Goal: Information Seeking & Learning: Learn about a topic

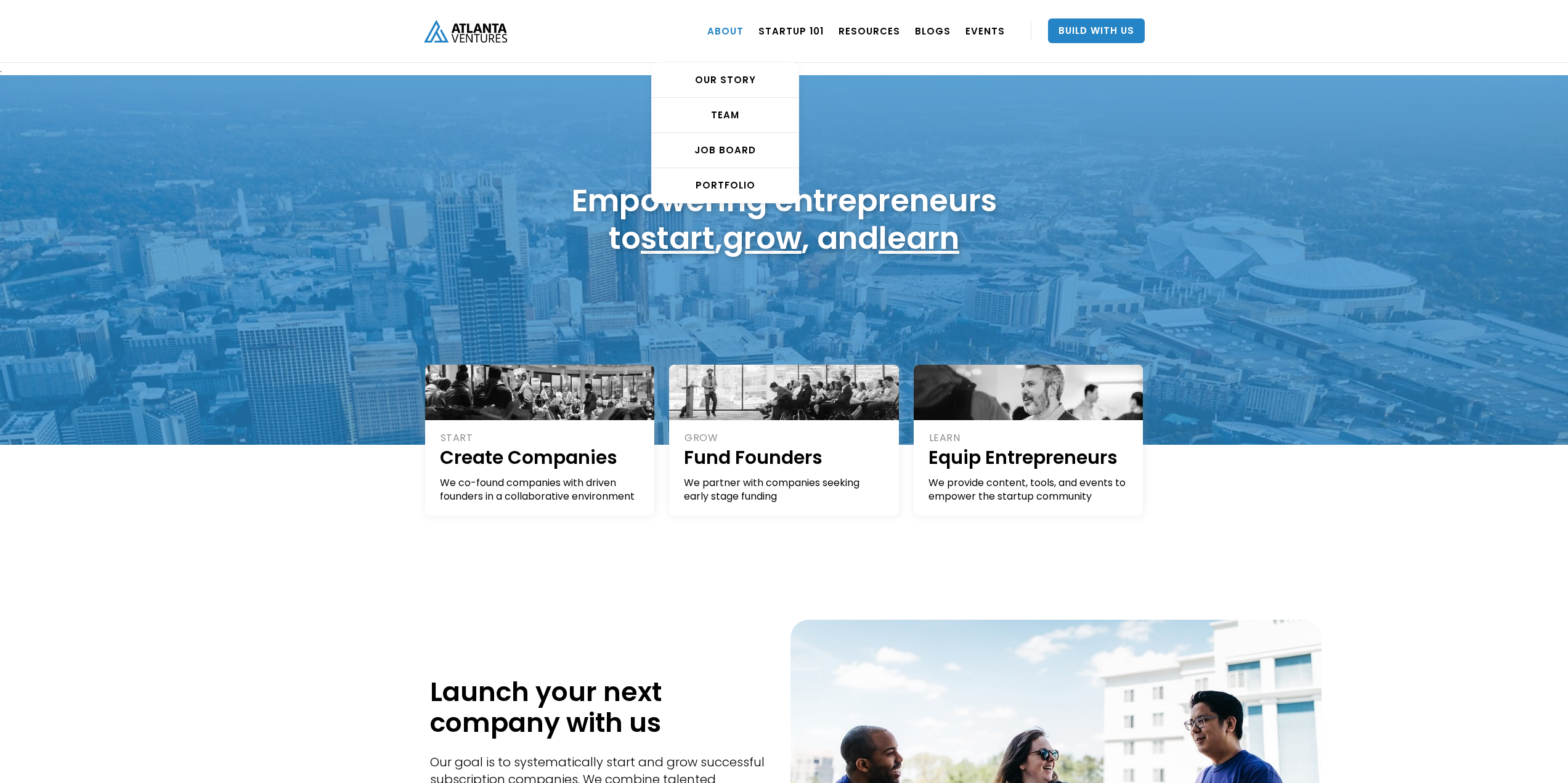
click at [738, 33] on link "ABOUT" at bounding box center [726, 30] width 36 height 34
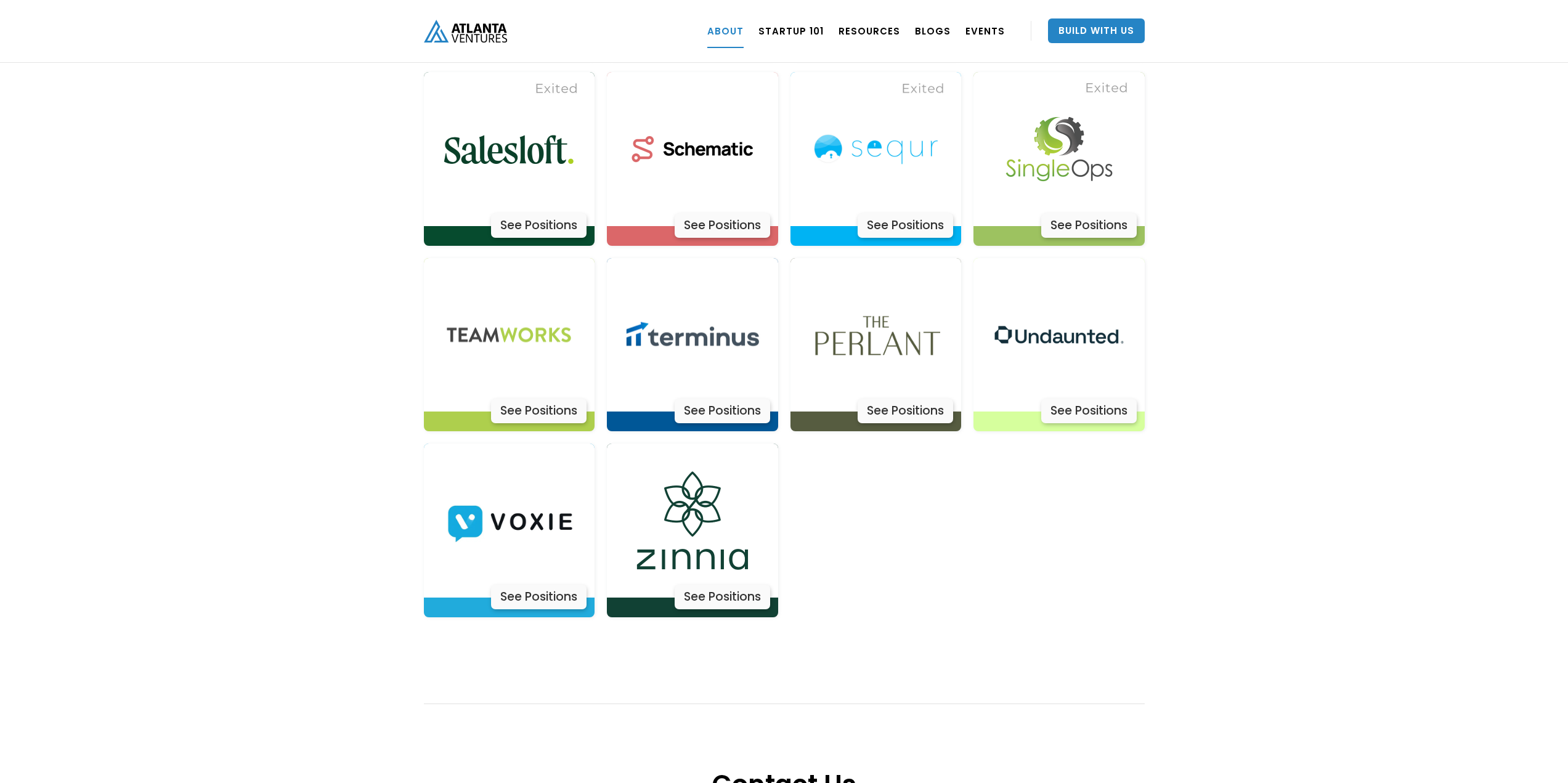
scroll to position [3873, 0]
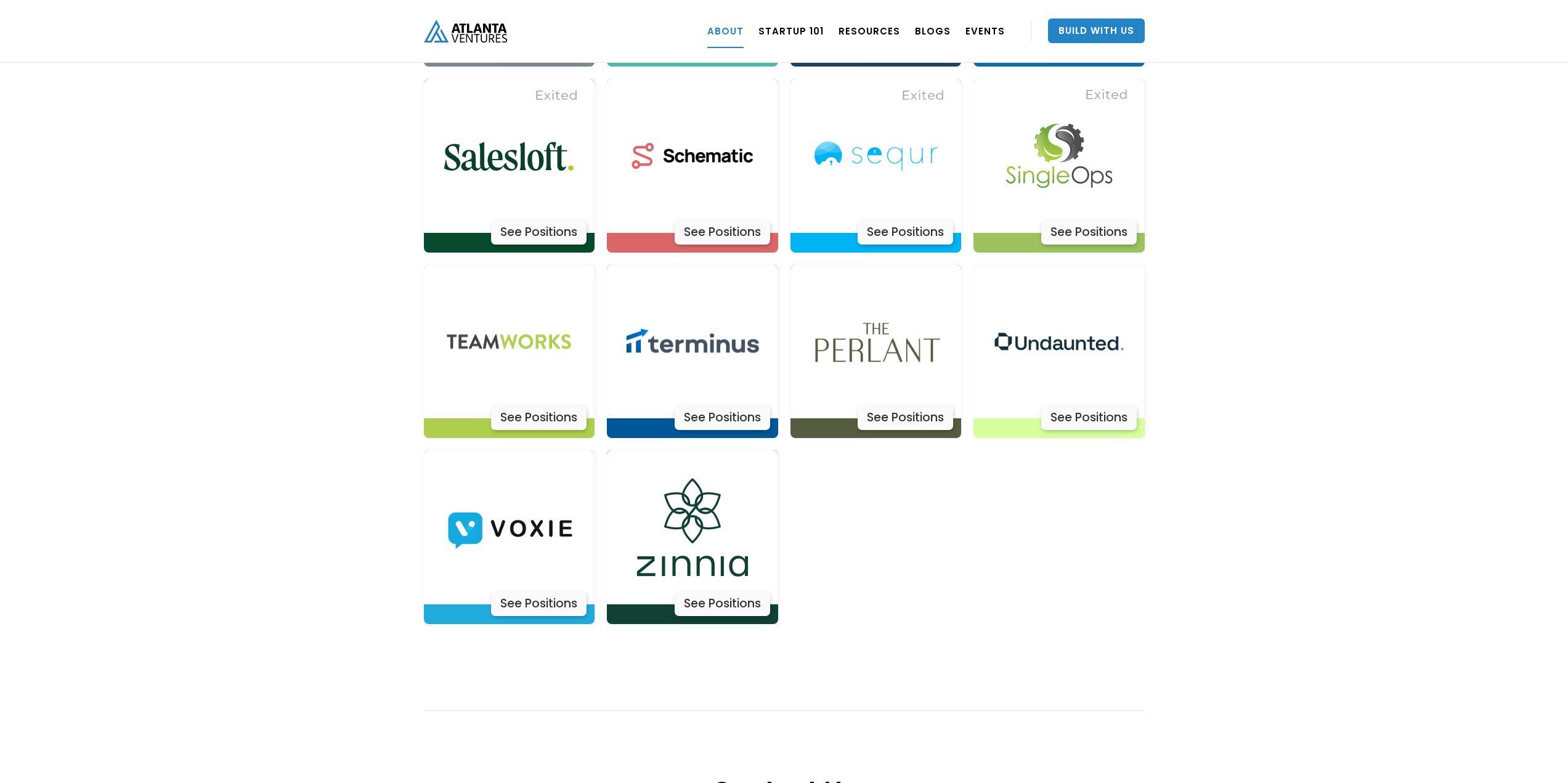
drag, startPoint x: 272, startPoint y: 326, endPoint x: 239, endPoint y: 524, distance: 200.7
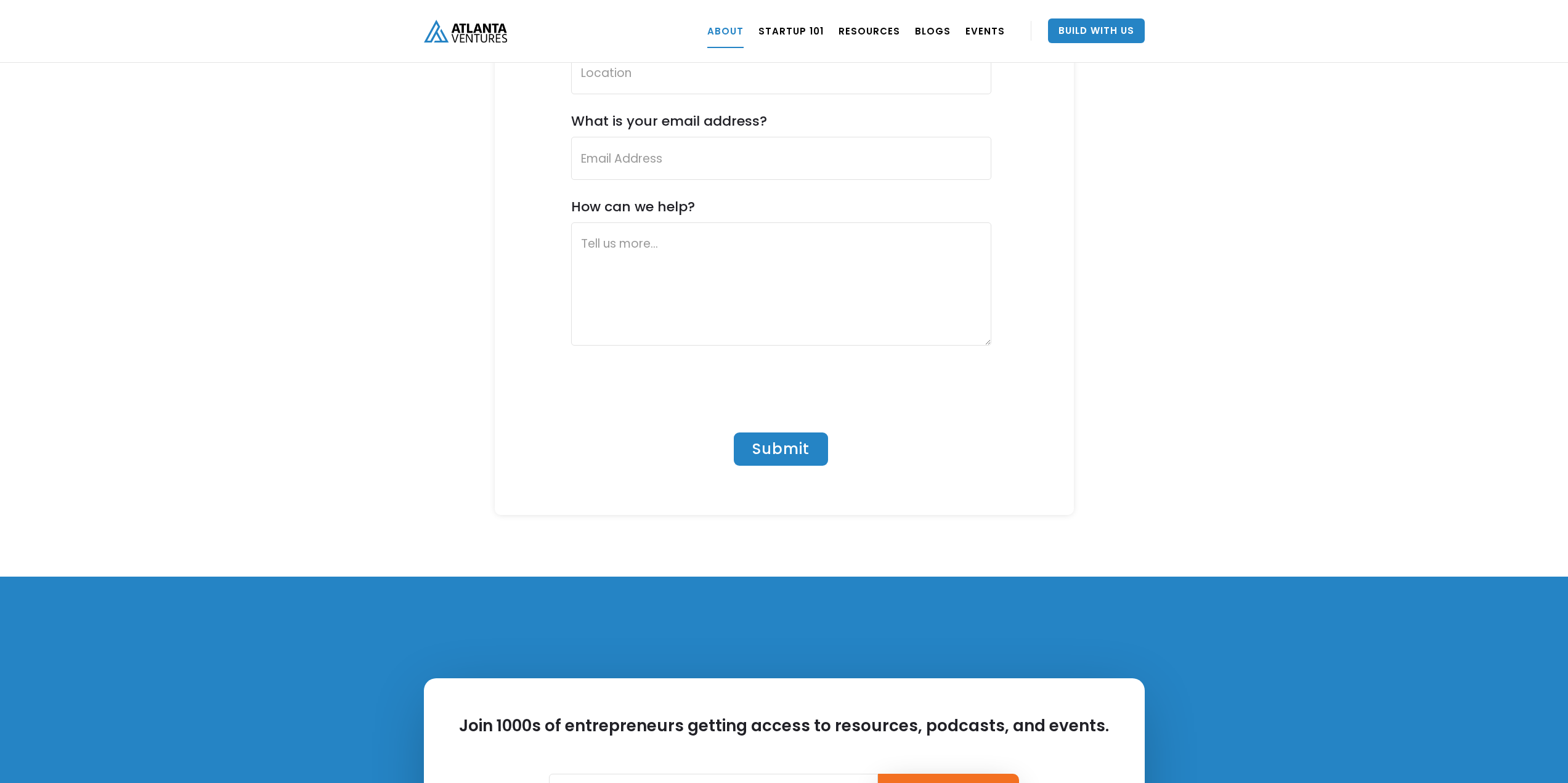
scroll to position [5271, 0]
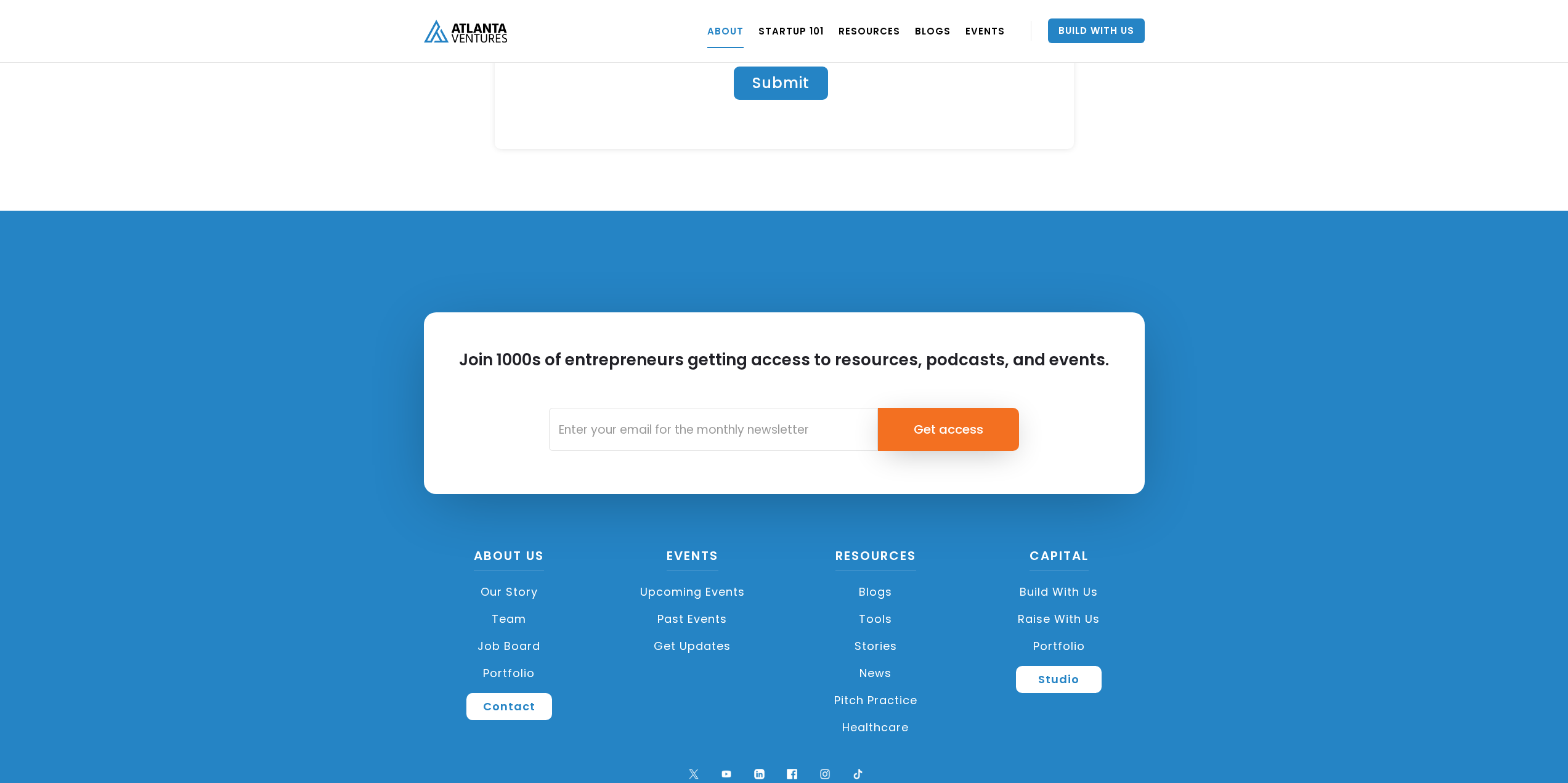
click at [755, 765] on img at bounding box center [759, 774] width 17 height 17
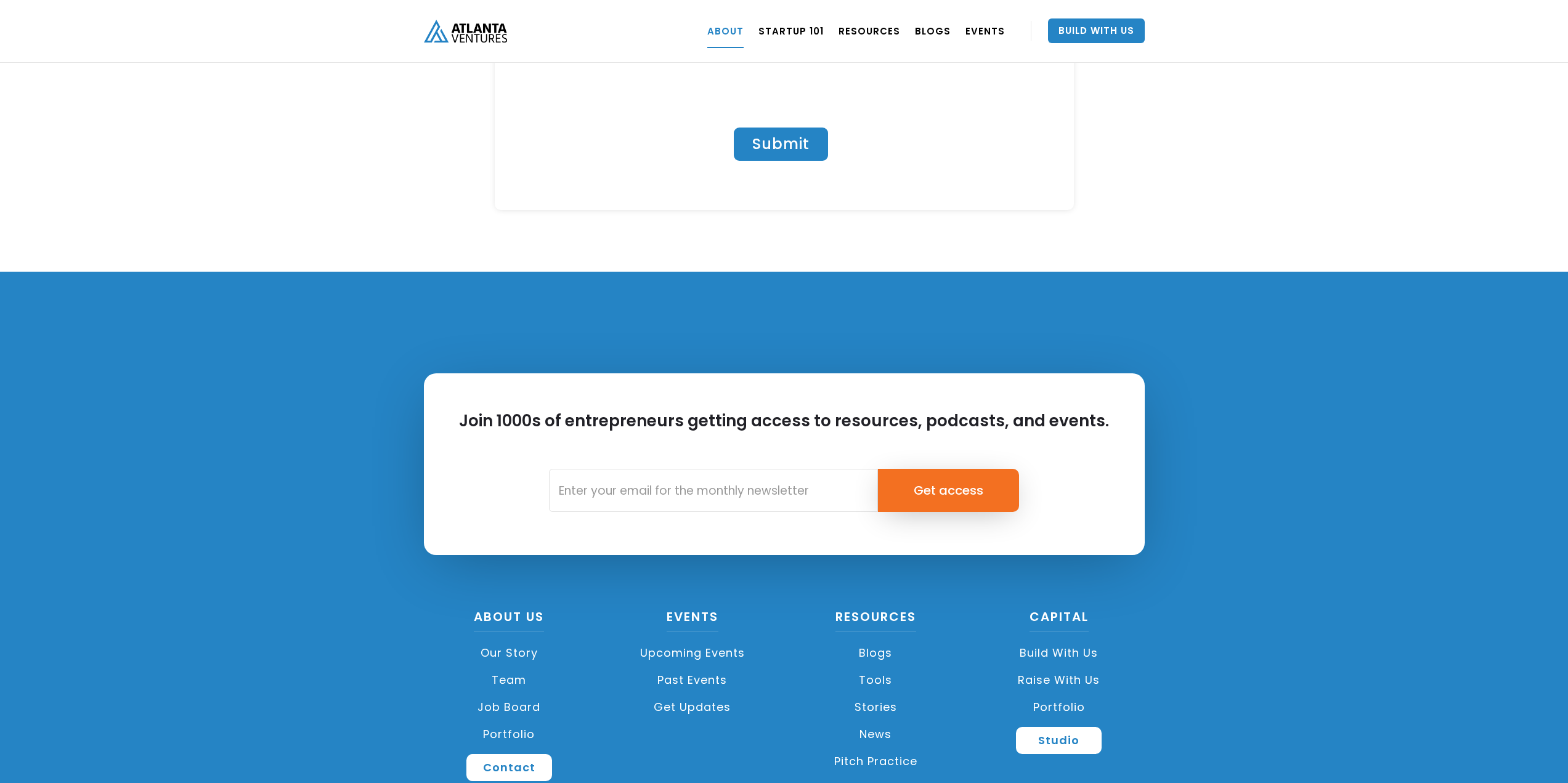
scroll to position [5250, 0]
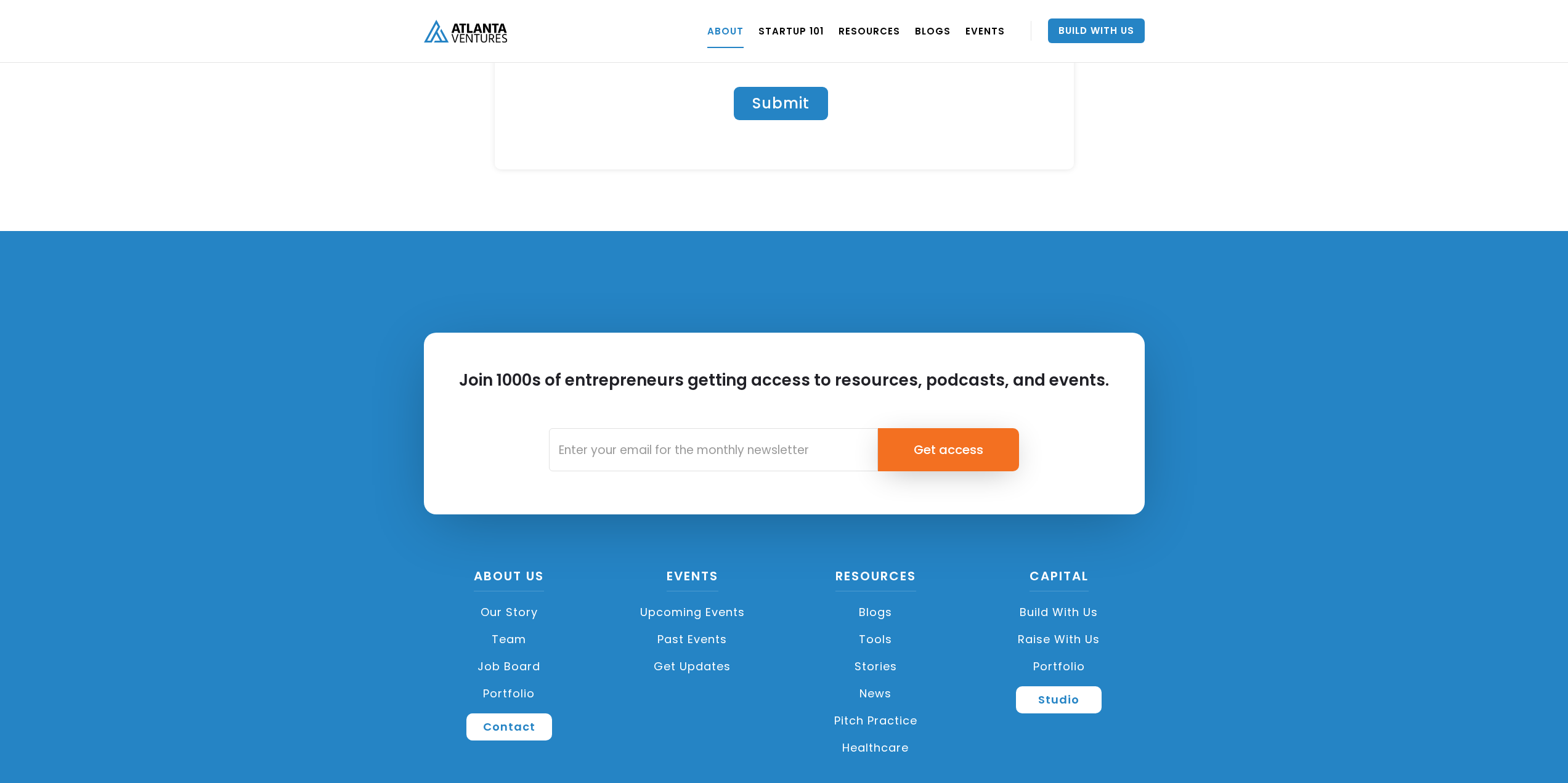
click at [880, 734] on link "Healthcare" at bounding box center [876, 747] width 171 height 27
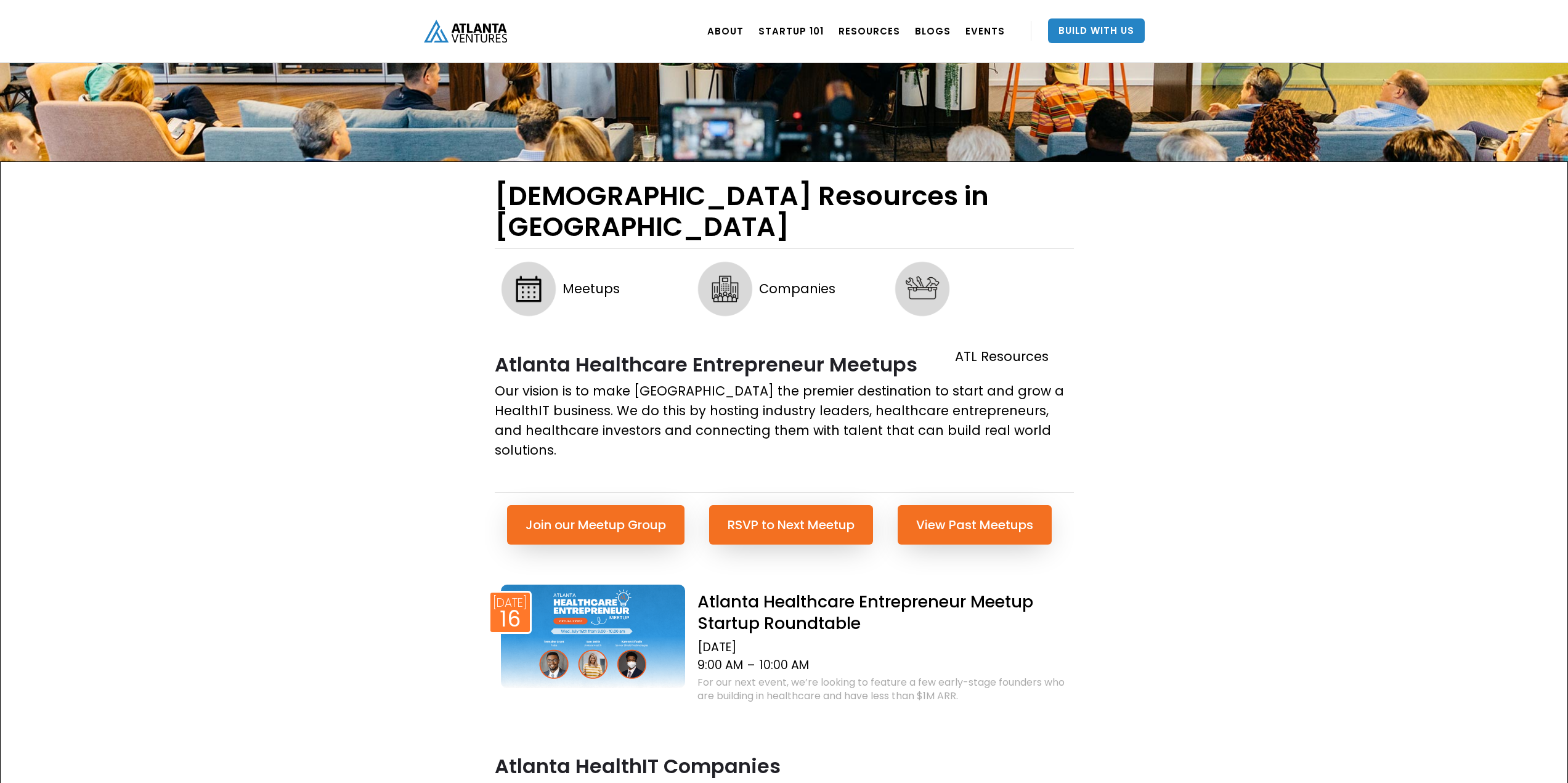
scroll to position [165, 0]
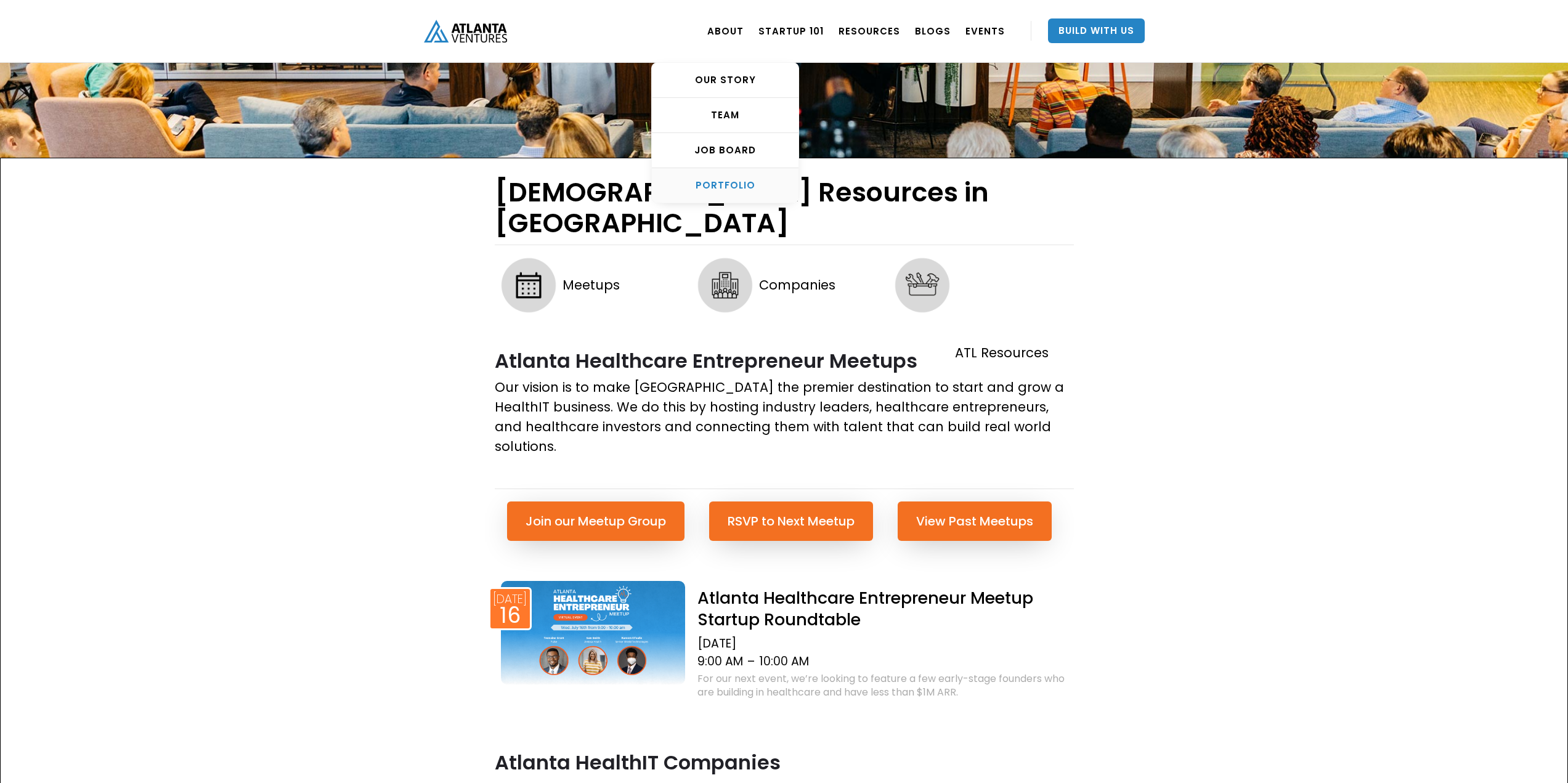
click at [729, 195] on link "PORTFOLIO" at bounding box center [725, 185] width 147 height 34
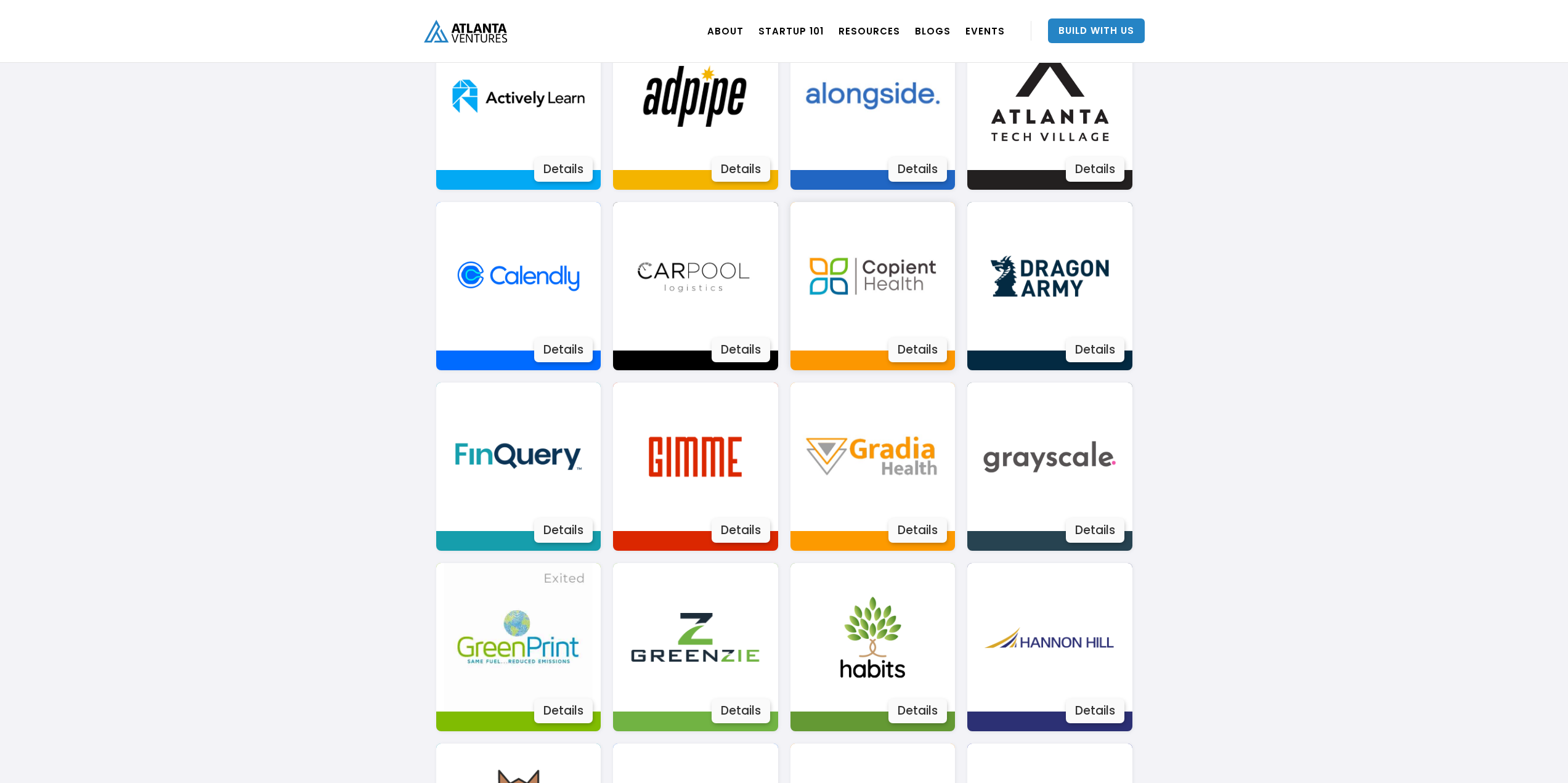
scroll to position [977, 0]
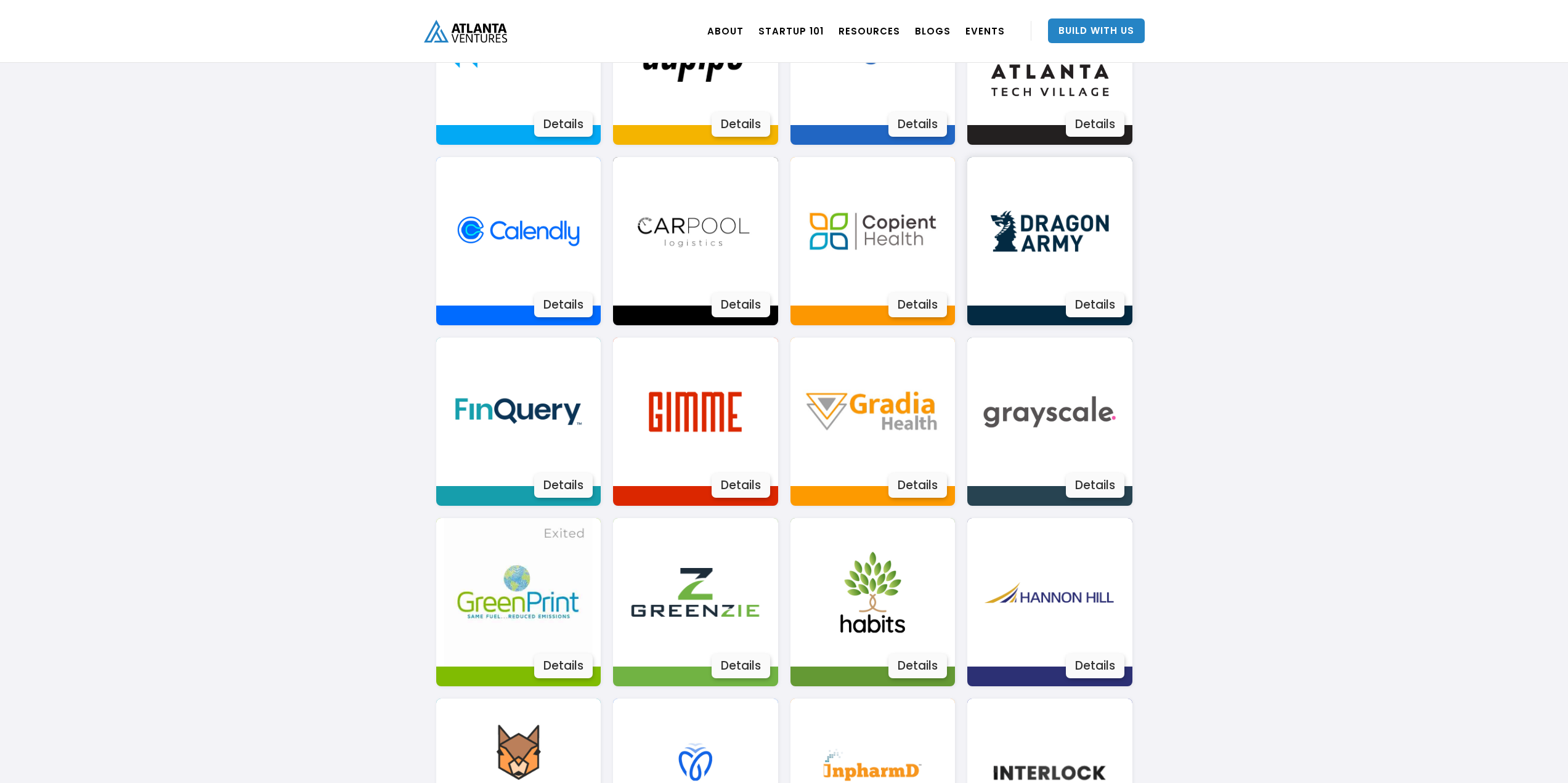
drag, startPoint x: 1054, startPoint y: 191, endPoint x: 1104, endPoint y: 196, distance: 50.2
click at [1104, 196] on img at bounding box center [1050, 231] width 149 height 149
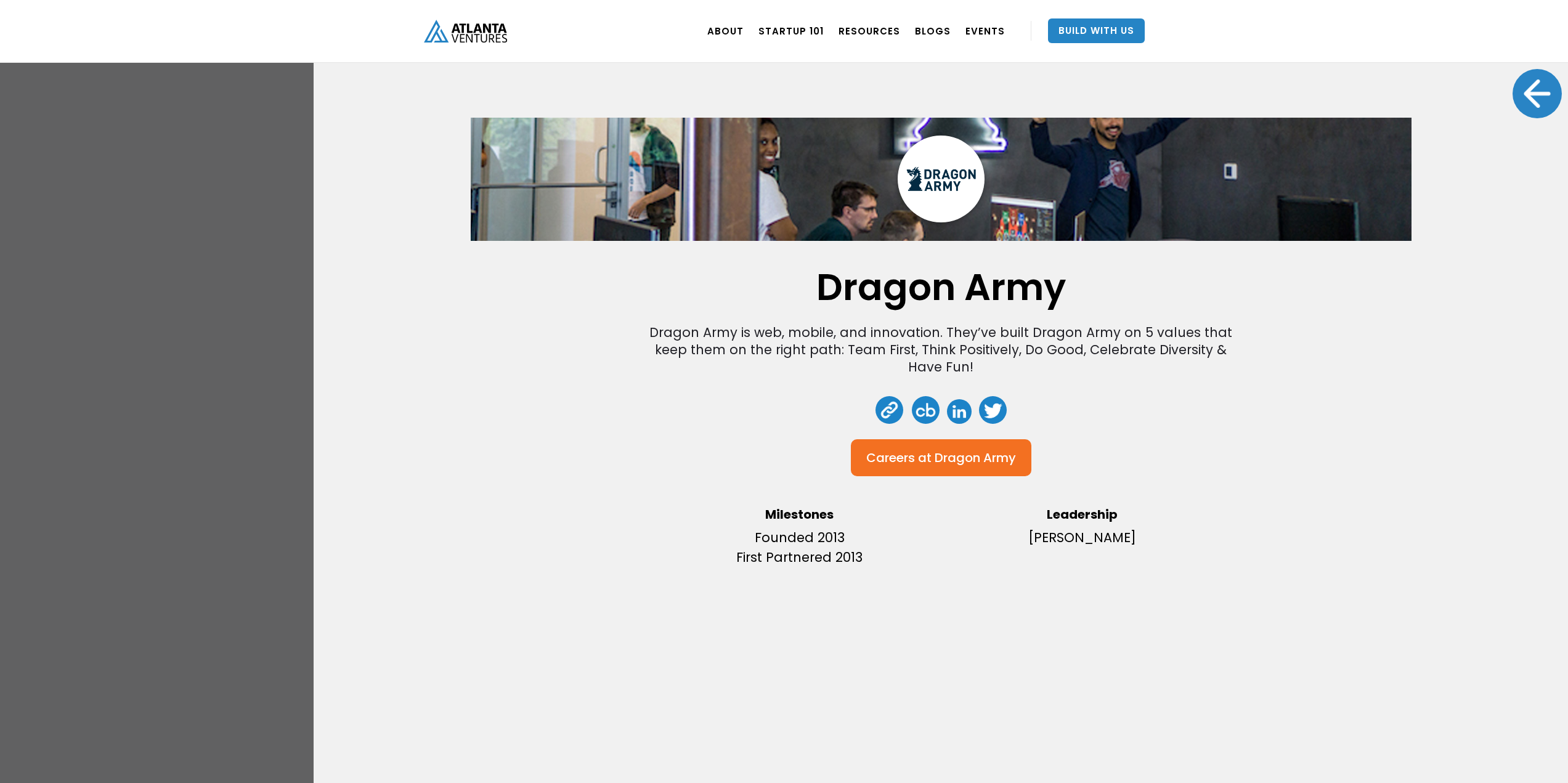
click at [954, 170] on img at bounding box center [941, 179] width 87 height 87
click at [950, 421] on link at bounding box center [959, 411] width 25 height 25
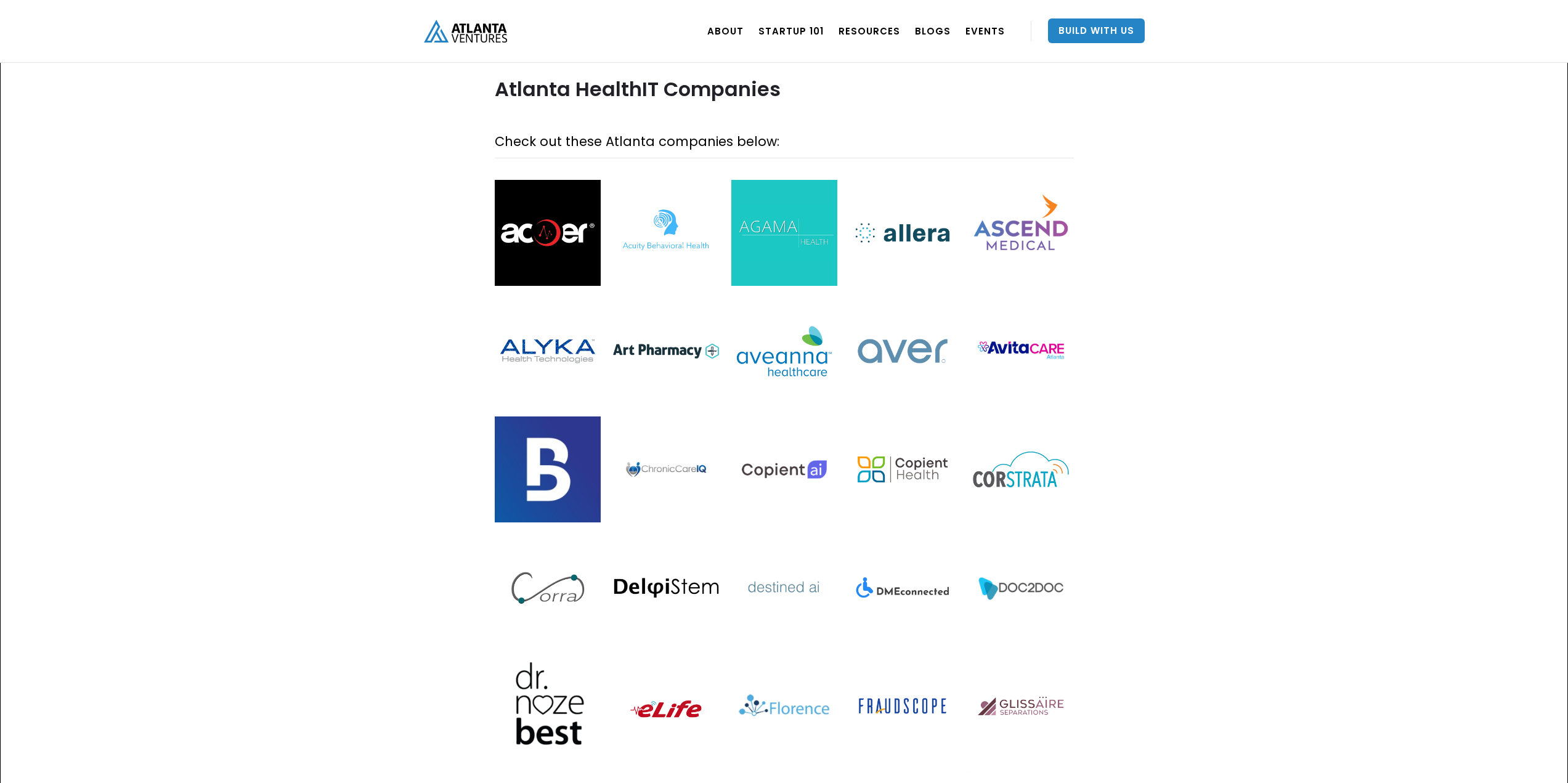
scroll to position [842, 0]
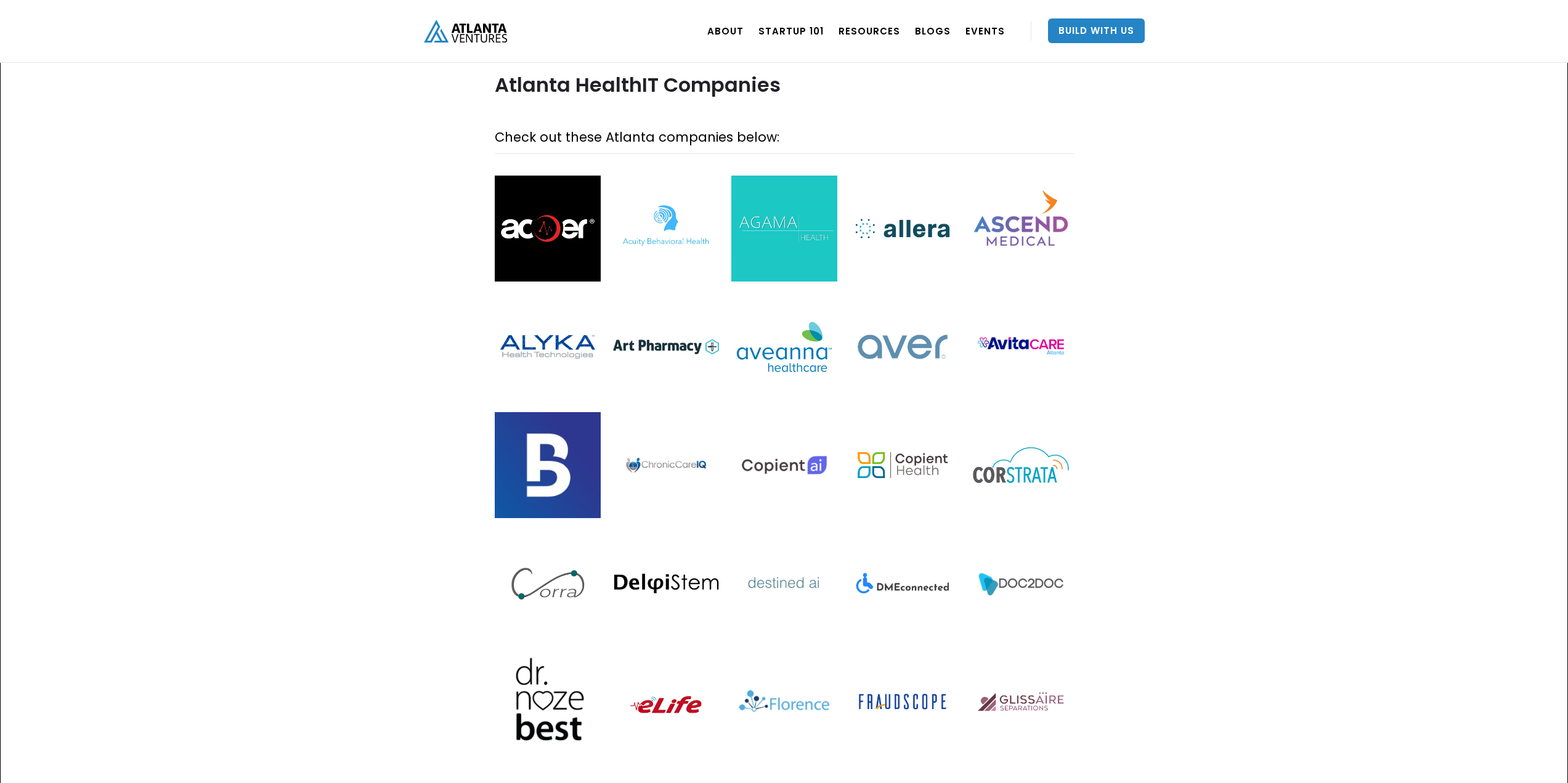
click at [1003, 531] on img at bounding box center [1020, 583] width 106 height 106
click at [550, 659] on img at bounding box center [548, 701] width 106 height 106
